Goal: Task Accomplishment & Management: Manage account settings

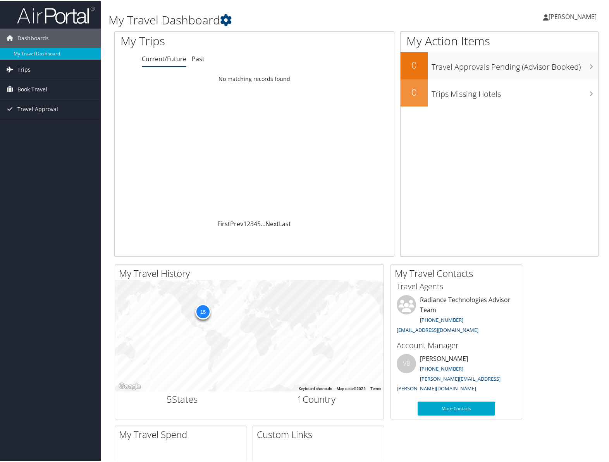
click at [28, 67] on span "Trips" at bounding box center [23, 68] width 13 height 19
click at [28, 95] on link "Past Trips" at bounding box center [50, 96] width 101 height 12
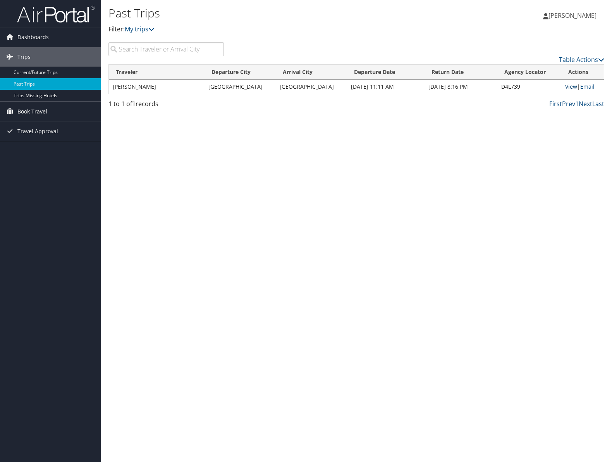
click at [566, 85] on link "View" at bounding box center [572, 86] width 12 height 7
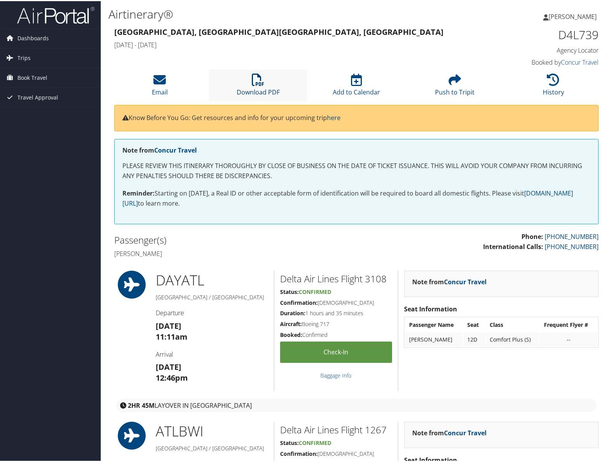
click at [258, 81] on icon at bounding box center [258, 78] width 12 height 12
